Goal: Use online tool/utility: Utilize a website feature to perform a specific function

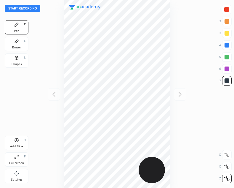
scroll to position [188, 140]
click at [36, 7] on button "Start recording" at bounding box center [23, 8] width 36 height 7
click at [226, 81] on div at bounding box center [227, 80] width 5 height 5
click at [229, 44] on div at bounding box center [227, 45] width 5 height 5
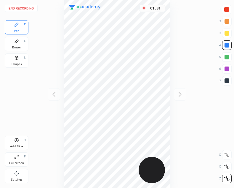
click at [140, 151] on div "01 : 31" at bounding box center [117, 94] width 140 height 188
drag, startPoint x: 228, startPoint y: 43, endPoint x: 173, endPoint y: 90, distance: 72.7
click at [227, 45] on div at bounding box center [227, 45] width 5 height 5
click at [20, 136] on div "Add Slide H" at bounding box center [17, 143] width 24 height 14
drag, startPoint x: 228, startPoint y: 80, endPoint x: 172, endPoint y: 56, distance: 60.3
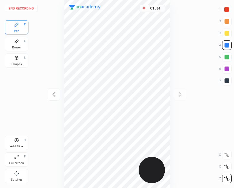
click at [227, 77] on div at bounding box center [227, 80] width 9 height 9
click at [50, 94] on div "End recording 1 2 3 4 5 6 7 R O A L C X Z Erase all C X Z Pen P Eraser E Shapes…" at bounding box center [117, 94] width 234 height 188
drag, startPoint x: 49, startPoint y: 95, endPoint x: 53, endPoint y: 96, distance: 4.2
click at [51, 94] on div at bounding box center [54, 94] width 12 height 12
click at [228, 9] on div at bounding box center [227, 9] width 5 height 5
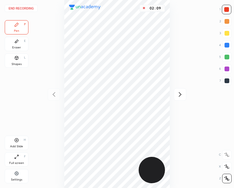
click at [180, 94] on icon at bounding box center [180, 94] width 7 height 7
click at [229, 45] on div at bounding box center [227, 45] width 5 height 5
click at [226, 80] on div at bounding box center [227, 80] width 5 height 5
drag, startPoint x: 227, startPoint y: 9, endPoint x: 175, endPoint y: 18, distance: 53.6
click at [226, 10] on div at bounding box center [227, 9] width 5 height 5
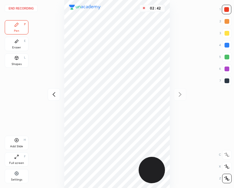
click at [20, 56] on div "Shapes L" at bounding box center [17, 60] width 24 height 14
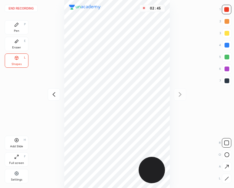
drag, startPoint x: 226, startPoint y: 80, endPoint x: 220, endPoint y: 79, distance: 5.6
click at [226, 80] on div at bounding box center [227, 80] width 5 height 5
drag, startPoint x: 15, startPoint y: 28, endPoint x: 60, endPoint y: 39, distance: 46.7
click at [18, 28] on div "Pen P" at bounding box center [17, 27] width 24 height 14
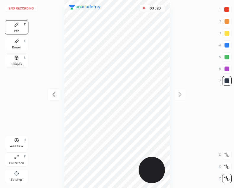
click at [19, 140] on div "Add Slide H" at bounding box center [17, 143] width 24 height 14
click at [52, 95] on icon at bounding box center [53, 94] width 7 height 7
drag, startPoint x: 180, startPoint y: 94, endPoint x: 178, endPoint y: 87, distance: 6.9
click at [180, 94] on icon at bounding box center [180, 94] width 7 height 7
drag, startPoint x: 228, startPoint y: 8, endPoint x: 198, endPoint y: 17, distance: 30.7
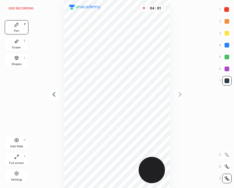
click at [228, 9] on div at bounding box center [227, 9] width 5 height 5
drag, startPoint x: 10, startPoint y: 58, endPoint x: 15, endPoint y: 63, distance: 7.0
click at [11, 58] on div "Shapes L" at bounding box center [17, 60] width 24 height 14
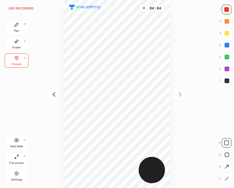
click at [16, 24] on icon at bounding box center [16, 24] width 5 height 5
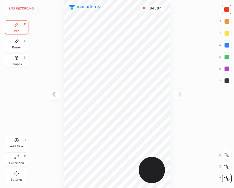
click at [20, 9] on button "End recording" at bounding box center [21, 8] width 33 height 7
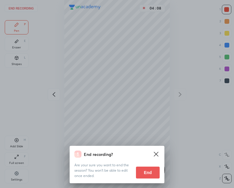
click at [146, 171] on button "End" at bounding box center [148, 173] width 24 height 12
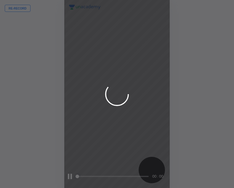
click at [103, 148] on div at bounding box center [117, 94] width 234 height 188
click at [103, 147] on div at bounding box center [117, 94] width 234 height 188
drag, startPoint x: 103, startPoint y: 147, endPoint x: 100, endPoint y: 147, distance: 3.6
click at [103, 147] on div at bounding box center [117, 94] width 234 height 188
click at [100, 149] on div at bounding box center [117, 94] width 234 height 188
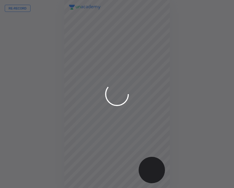
drag, startPoint x: 101, startPoint y: 148, endPoint x: 95, endPoint y: 150, distance: 5.9
click at [100, 148] on div at bounding box center [117, 94] width 234 height 188
